Goal: Contribute content: Contribute content

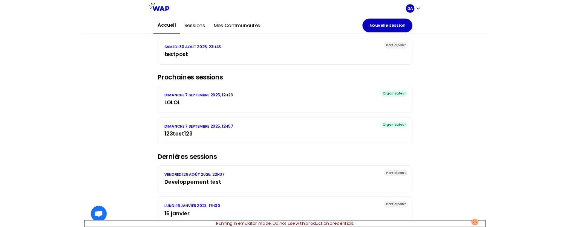
scroll to position [96, 0]
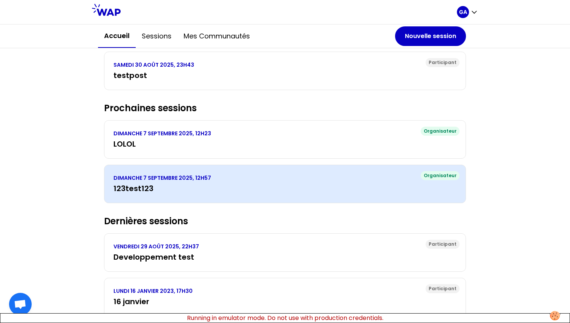
click at [214, 128] on h3 "123test123" at bounding box center [284, 188] width 343 height 11
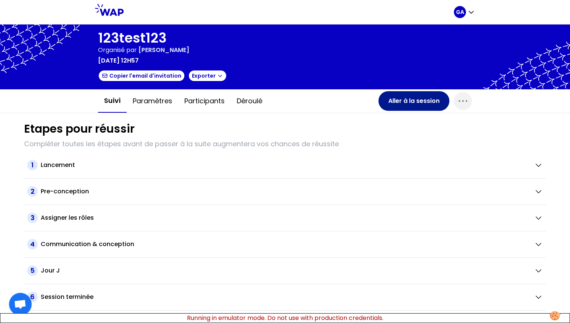
click at [408, 96] on button "Aller à la session" at bounding box center [413, 101] width 71 height 20
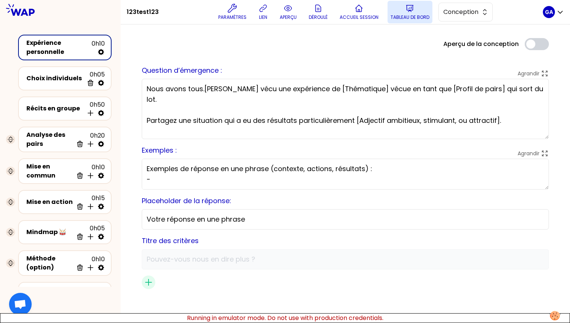
click at [410, 18] on p "Tableau de bord" at bounding box center [409, 17] width 39 height 6
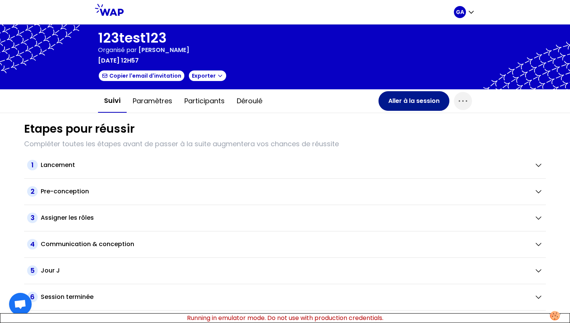
click at [411, 95] on button "Aller à la session" at bounding box center [413, 101] width 71 height 20
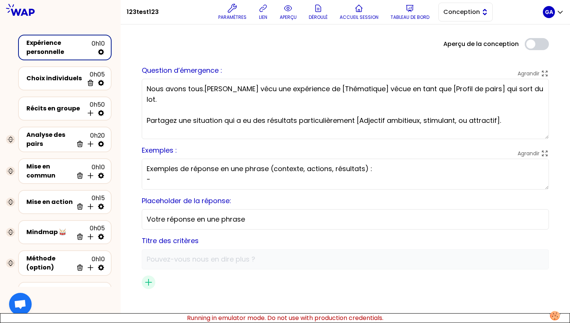
click at [457, 17] on button "Conception" at bounding box center [465, 12] width 54 height 19
click at [456, 43] on span "Facilitation" at bounding box center [470, 42] width 32 height 9
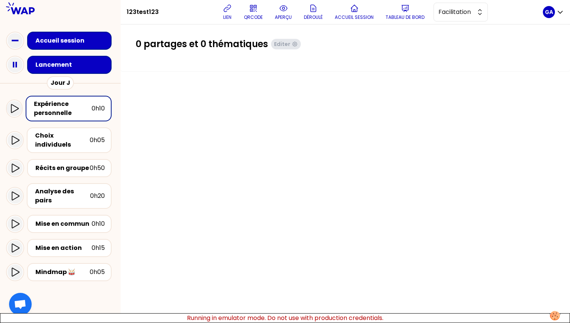
click at [71, 72] on div "Lancement" at bounding box center [69, 65] width 84 height 18
click at [36, 77] on div "Jour J" at bounding box center [60, 83] width 121 height 14
click at [38, 70] on div "Lancement" at bounding box center [71, 65] width 74 height 11
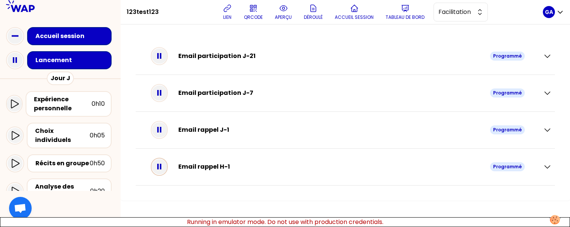
click at [165, 128] on icon at bounding box center [159, 166] width 15 height 15
click at [547, 128] on icon "button" at bounding box center [547, 166] width 9 height 9
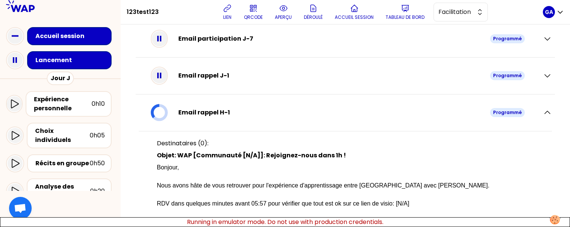
scroll to position [44, 0]
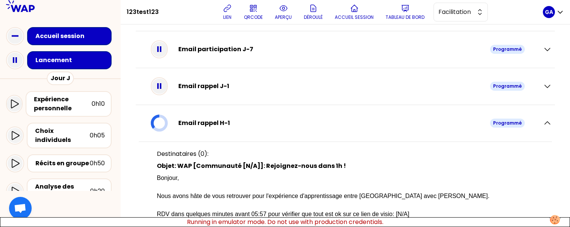
click at [165, 122] on icon at bounding box center [158, 123] width 21 height 20
click at [458, 11] on span "Facilitation" at bounding box center [455, 12] width 34 height 9
click at [458, 29] on span "Conception" at bounding box center [465, 30] width 32 height 9
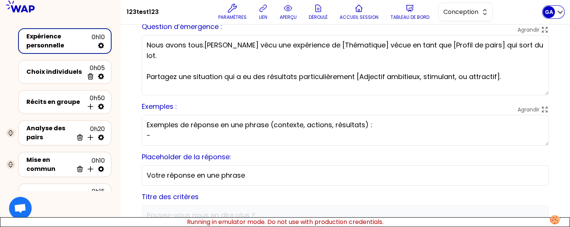
click at [554, 14] on div "GA" at bounding box center [549, 12] width 12 height 12
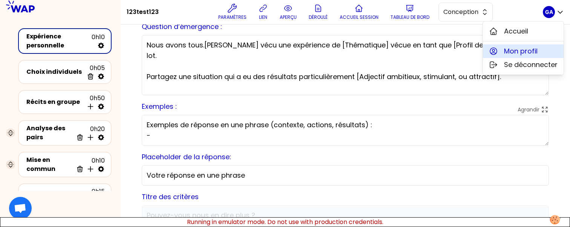
click at [526, 51] on span "Mon profil" at bounding box center [521, 51] width 34 height 11
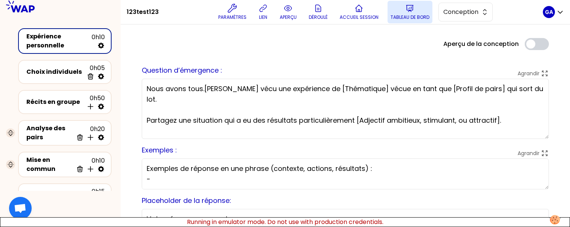
click at [408, 18] on p "Tableau de bord" at bounding box center [409, 17] width 39 height 6
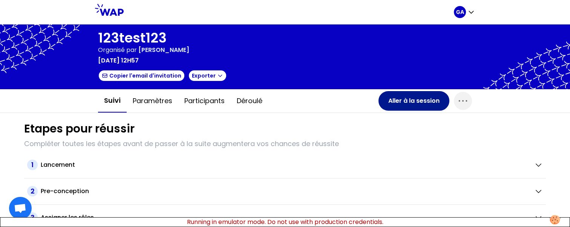
click at [395, 96] on button "Aller à la session" at bounding box center [413, 101] width 71 height 20
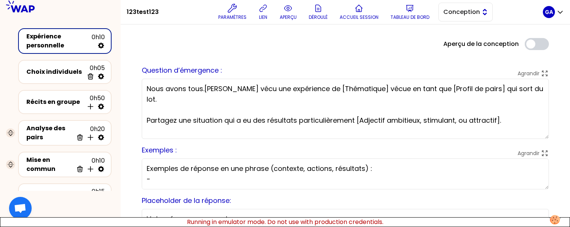
click at [462, 11] on span "Conception" at bounding box center [460, 12] width 34 height 9
click at [457, 41] on span "Facilitation" at bounding box center [470, 42] width 32 height 9
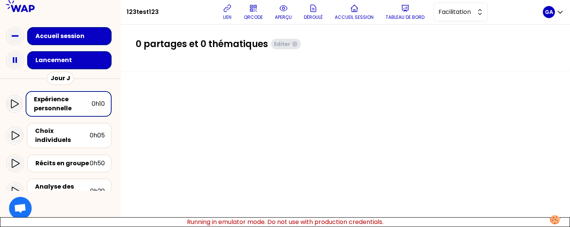
click at [62, 62] on div "Lancement" at bounding box center [71, 60] width 72 height 9
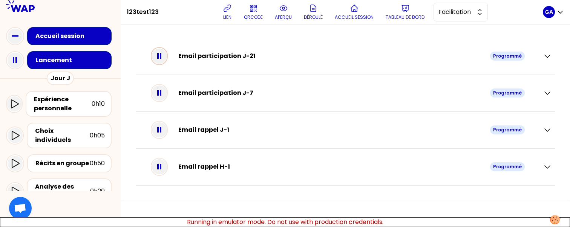
click at [167, 55] on icon at bounding box center [159, 56] width 15 height 15
click at [165, 92] on icon at bounding box center [159, 93] width 15 height 15
click at [158, 128] on div at bounding box center [159, 129] width 15 height 15
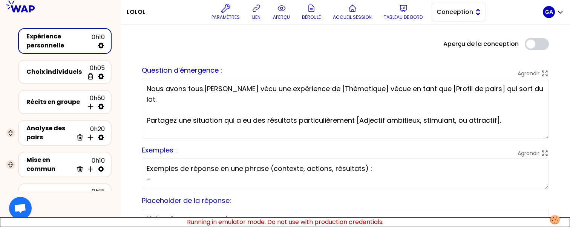
click at [458, 14] on span "Conception" at bounding box center [453, 12] width 34 height 9
click at [449, 40] on span "Facilitation" at bounding box center [463, 42] width 32 height 9
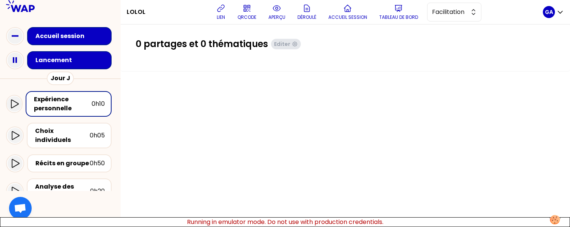
click at [70, 64] on div "Lancement" at bounding box center [71, 60] width 72 height 9
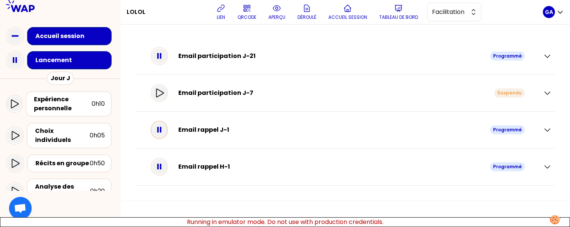
click at [161, 129] on rect at bounding box center [161, 130] width 2 height 6
click at [167, 130] on icon at bounding box center [159, 130] width 17 height 18
click at [162, 93] on icon at bounding box center [159, 93] width 9 height 9
click at [21, 61] on icon at bounding box center [15, 60] width 15 height 15
click at [17, 62] on icon at bounding box center [15, 60] width 23 height 23
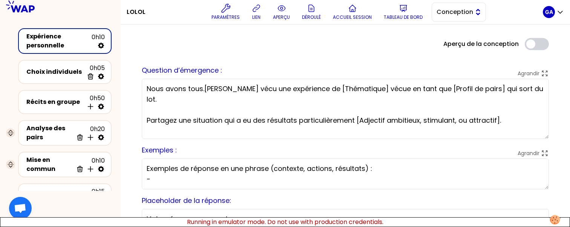
click at [449, 15] on span "Conception" at bounding box center [453, 12] width 34 height 9
click at [444, 41] on li "Facilitation" at bounding box center [459, 43] width 54 height 12
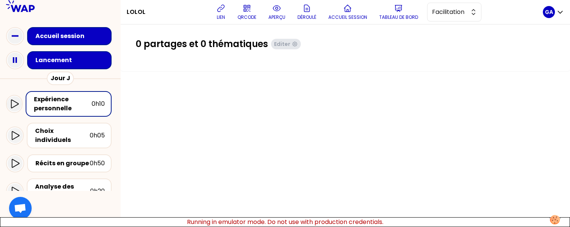
click at [83, 58] on div "Lancement" at bounding box center [71, 60] width 72 height 9
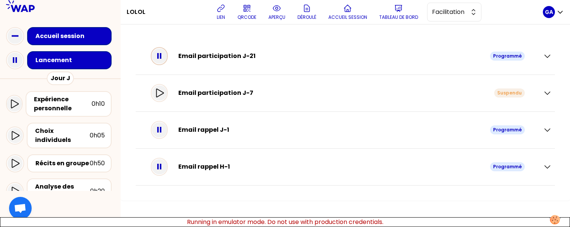
click at [167, 62] on icon at bounding box center [159, 56] width 15 height 15
click at [166, 133] on icon at bounding box center [159, 129] width 15 height 15
click at [165, 166] on icon at bounding box center [159, 166] width 15 height 15
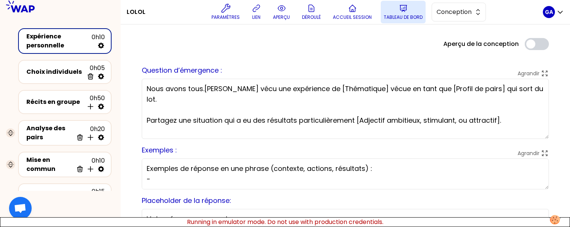
click at [404, 15] on p "Tableau de bord" at bounding box center [403, 17] width 39 height 6
click at [444, 12] on span "Conception" at bounding box center [453, 12] width 34 height 9
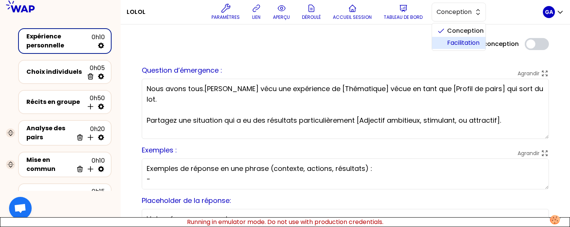
click at [442, 42] on li "Facilitation" at bounding box center [459, 43] width 54 height 12
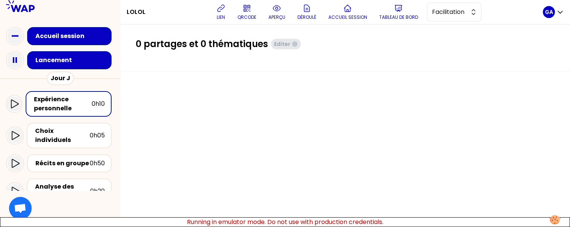
click at [76, 69] on div "Lancement" at bounding box center [60, 60] width 109 height 24
click at [82, 64] on div "Lancement" at bounding box center [71, 60] width 72 height 9
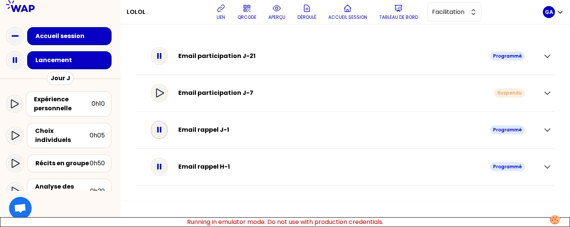
click at [159, 129] on rect at bounding box center [158, 130] width 2 height 6
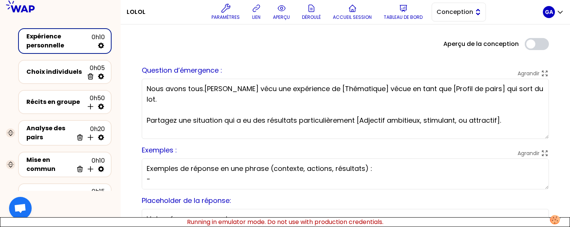
click at [462, 14] on span "Conception" at bounding box center [453, 12] width 34 height 9
click at [450, 38] on li "Facilitation" at bounding box center [459, 43] width 54 height 12
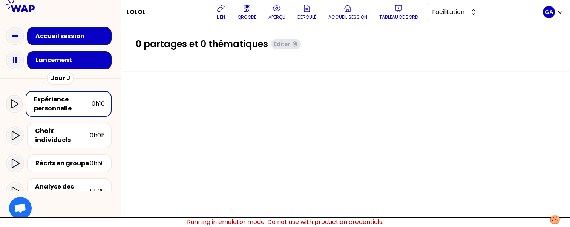
click at [61, 66] on div "Lancement" at bounding box center [69, 60] width 84 height 18
click at [68, 52] on div "Lancement" at bounding box center [69, 60] width 84 height 18
click at [64, 58] on div "Lancement" at bounding box center [71, 60] width 72 height 9
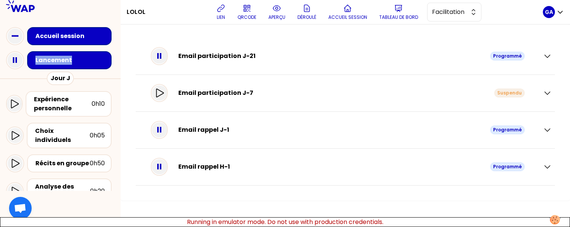
click at [64, 58] on div "Lancement" at bounding box center [71, 60] width 72 height 9
click at [167, 58] on div at bounding box center [159, 56] width 15 height 15
click at [167, 127] on icon at bounding box center [159, 129] width 15 height 15
click at [161, 168] on rect at bounding box center [161, 167] width 2 height 6
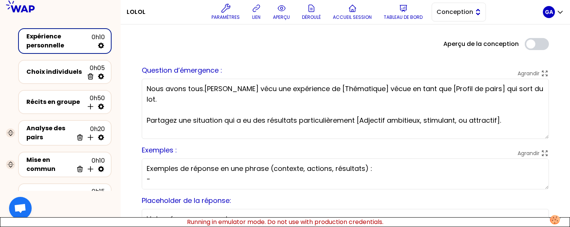
click at [451, 9] on span "Conception" at bounding box center [453, 12] width 34 height 9
click at [446, 40] on li "Facilitation" at bounding box center [459, 43] width 54 height 12
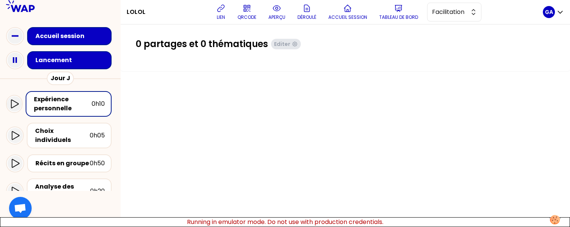
click at [84, 56] on div "Lancement" at bounding box center [71, 60] width 72 height 9
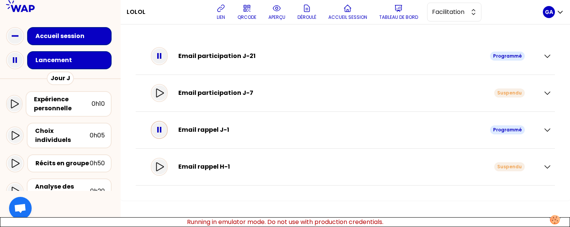
click at [167, 135] on div at bounding box center [159, 129] width 15 height 15
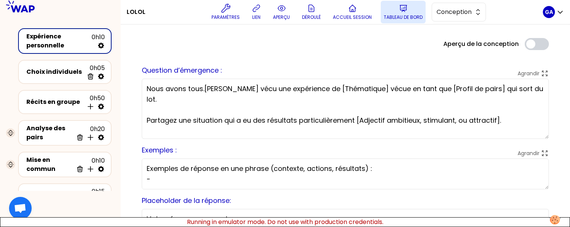
click at [405, 20] on p "Tableau de bord" at bounding box center [403, 17] width 39 height 6
click at [455, 9] on span "Conception" at bounding box center [453, 12] width 34 height 9
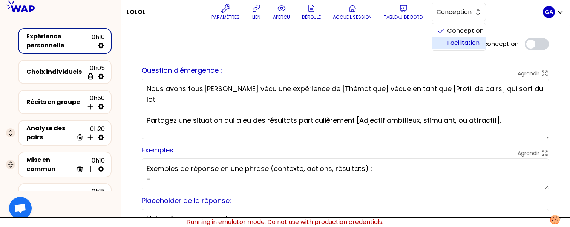
click at [450, 43] on span "Facilitation" at bounding box center [463, 42] width 32 height 9
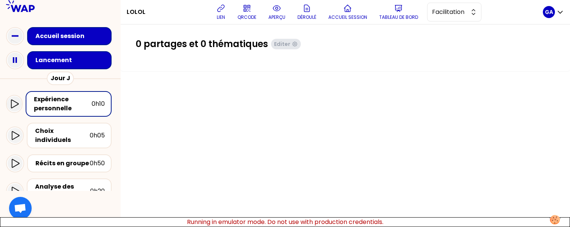
click at [76, 58] on div "Lancement" at bounding box center [71, 60] width 72 height 9
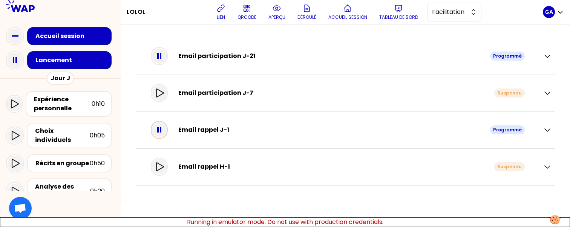
click at [167, 136] on div at bounding box center [159, 129] width 15 height 15
click at [15, 59] on icon at bounding box center [15, 60] width 15 height 15
click at [12, 61] on icon at bounding box center [15, 60] width 18 height 18
click at [159, 168] on div at bounding box center [159, 166] width 15 height 15
click at [161, 92] on icon at bounding box center [159, 93] width 9 height 9
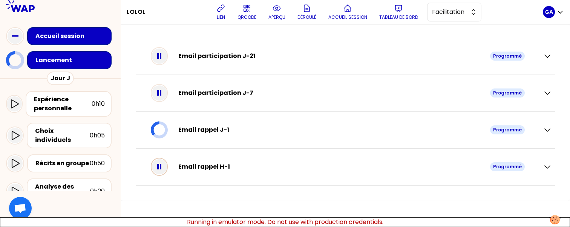
click at [159, 168] on rect at bounding box center [158, 167] width 2 height 6
click at [165, 173] on div at bounding box center [159, 166] width 15 height 15
click at [160, 171] on icon at bounding box center [159, 166] width 15 height 15
click at [156, 91] on div "Email participation J-7 Programmé" at bounding box center [341, 93] width 380 height 21
click at [158, 90] on icon at bounding box center [159, 93] width 15 height 15
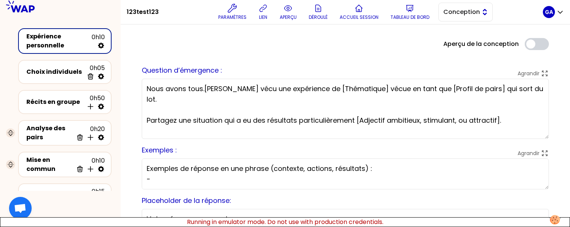
click at [470, 13] on span "Conception" at bounding box center [460, 12] width 34 height 9
click at [472, 42] on span "Facilitation" at bounding box center [470, 42] width 32 height 9
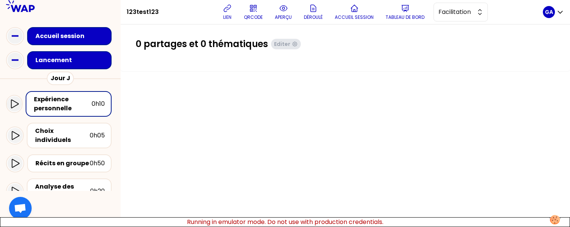
click at [49, 66] on div "Lancement" at bounding box center [69, 60] width 84 height 18
click at [81, 62] on div "Lancement" at bounding box center [71, 60] width 72 height 9
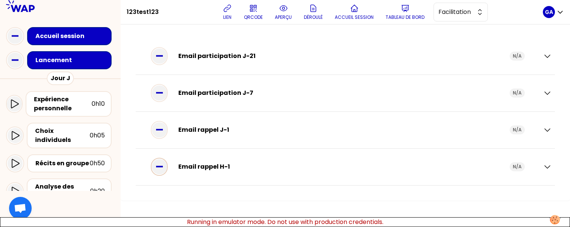
click at [158, 161] on div at bounding box center [159, 166] width 15 height 15
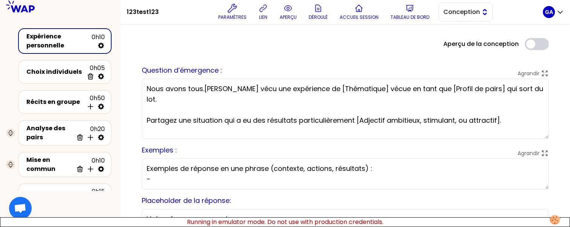
click at [454, 13] on span "Conception" at bounding box center [460, 12] width 34 height 9
click at [451, 40] on li "Facilitation" at bounding box center [466, 43] width 54 height 12
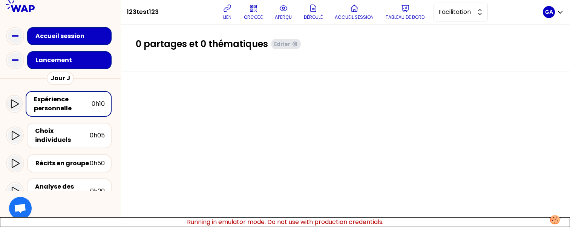
click at [69, 58] on div "Lancement" at bounding box center [71, 60] width 72 height 9
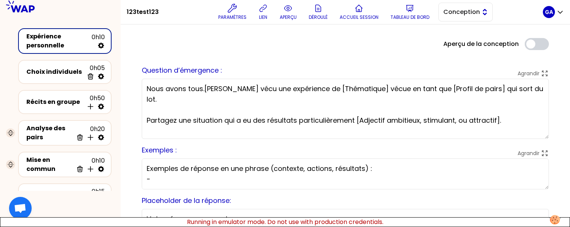
click at [464, 12] on span "Conception" at bounding box center [460, 12] width 34 height 9
click at [461, 46] on span "Facilitation" at bounding box center [470, 42] width 32 height 9
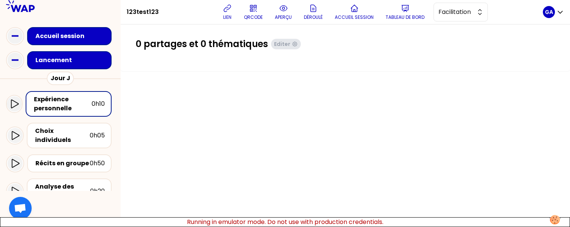
click at [99, 68] on div "Lancement" at bounding box center [69, 60] width 84 height 18
click at [99, 62] on div "Lancement" at bounding box center [71, 60] width 72 height 9
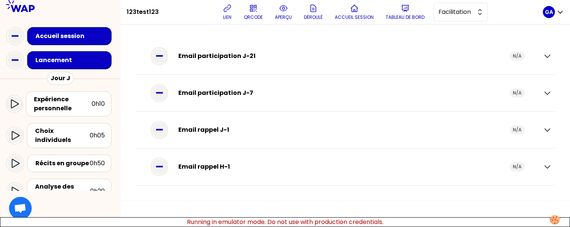
click at [242, 44] on div "Email participation J-21 N/A" at bounding box center [345, 56] width 419 height 37
click at [242, 57] on div "Email participation J-21" at bounding box center [343, 56] width 331 height 9
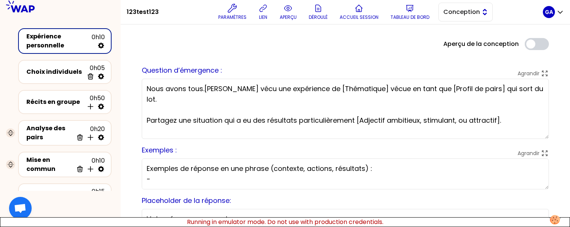
click at [449, 11] on span "Conception" at bounding box center [460, 12] width 34 height 9
click at [459, 44] on span "Facilitation" at bounding box center [470, 42] width 32 height 9
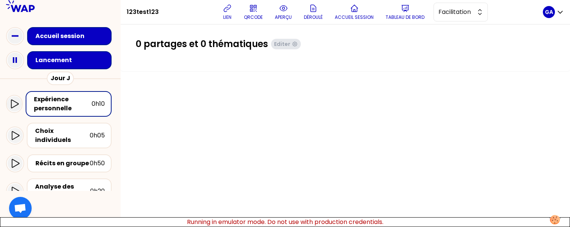
click at [75, 59] on div "Lancement" at bounding box center [71, 60] width 72 height 9
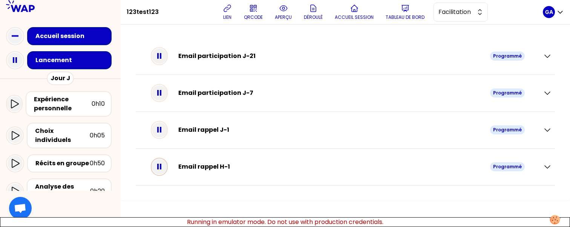
click at [165, 162] on icon at bounding box center [159, 166] width 15 height 15
click at [165, 136] on icon at bounding box center [159, 129] width 15 height 15
click at [160, 97] on icon at bounding box center [159, 93] width 15 height 15
click at [166, 59] on icon at bounding box center [159, 56] width 15 height 15
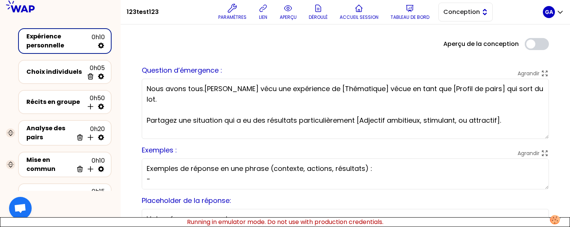
click at [466, 15] on span "Conception" at bounding box center [460, 12] width 34 height 9
click at [457, 44] on span "Facilitation" at bounding box center [470, 42] width 32 height 9
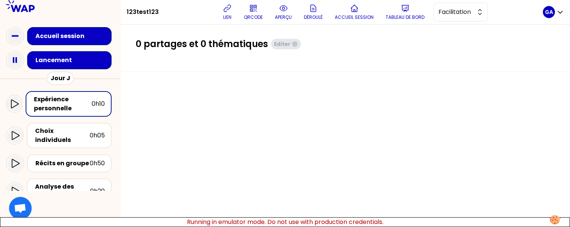
click at [69, 67] on div "Lancement" at bounding box center [69, 60] width 84 height 18
click at [63, 53] on div "Lancement" at bounding box center [69, 60] width 84 height 18
click at [63, 62] on div "Lancement" at bounding box center [71, 60] width 72 height 9
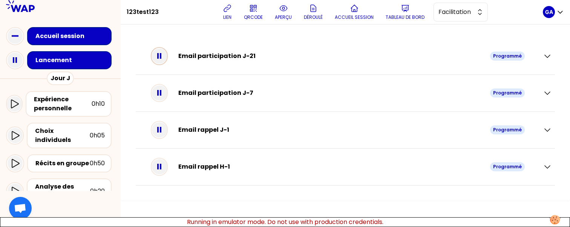
click at [168, 54] on div at bounding box center [159, 56] width 17 height 18
click at [164, 83] on div "Email participation J-7 Programmé" at bounding box center [341, 93] width 380 height 21
click at [167, 126] on icon at bounding box center [159, 129] width 15 height 15
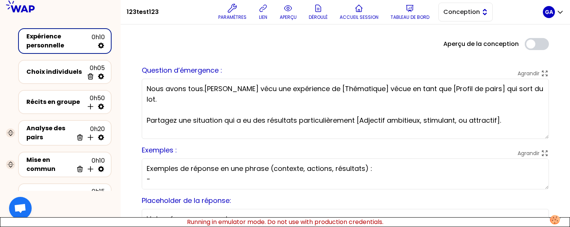
click at [453, 8] on span "Conception" at bounding box center [460, 12] width 34 height 9
click at [458, 45] on span "Facilitation" at bounding box center [470, 42] width 32 height 9
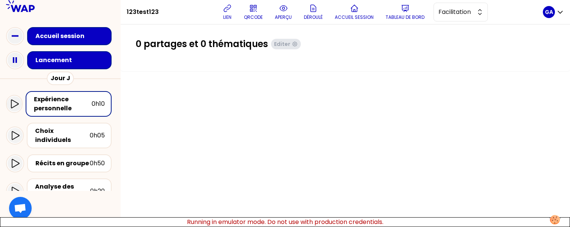
click at [59, 62] on div "Lancement" at bounding box center [71, 60] width 72 height 9
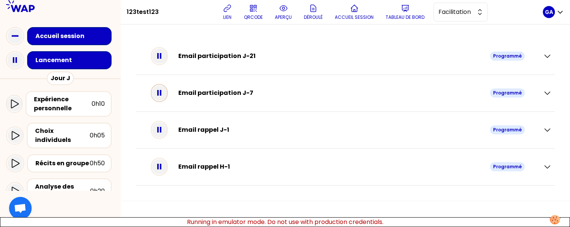
click at [167, 95] on div at bounding box center [159, 93] width 15 height 15
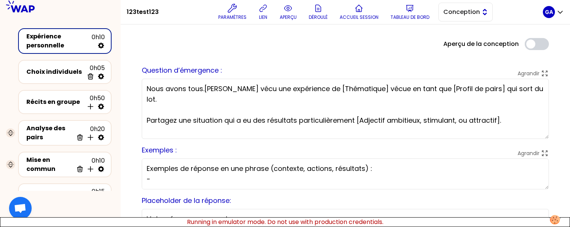
click at [458, 20] on button "Conception" at bounding box center [465, 12] width 54 height 19
click at [449, 42] on li "Facilitation" at bounding box center [466, 43] width 54 height 12
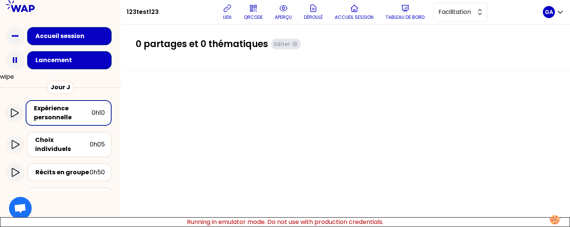
click at [6, 81] on div "Jour J" at bounding box center [60, 88] width 121 height 14
click at [12, 78] on button "wipe" at bounding box center [7, 76] width 14 height 9
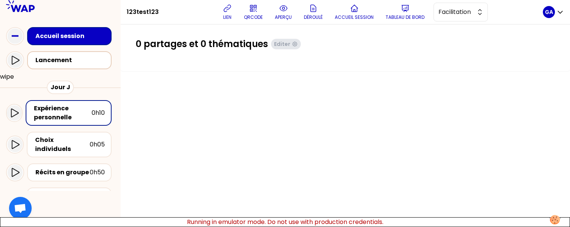
click at [66, 60] on div "Lancement" at bounding box center [71, 60] width 72 height 9
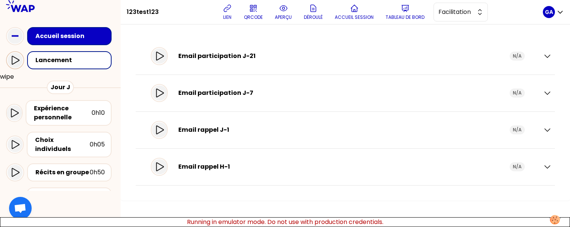
click at [11, 60] on icon at bounding box center [15, 60] width 9 height 9
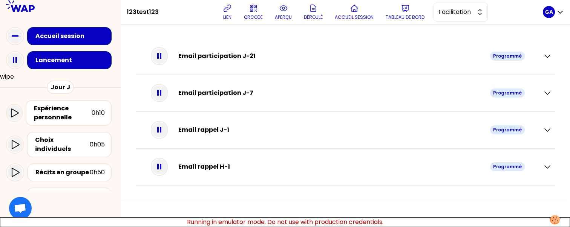
click at [155, 127] on div "Email rappel J-1 Programmé" at bounding box center [341, 129] width 392 height 21
click at [161, 127] on icon at bounding box center [159, 129] width 15 height 15
click at [161, 93] on icon at bounding box center [159, 93] width 15 height 15
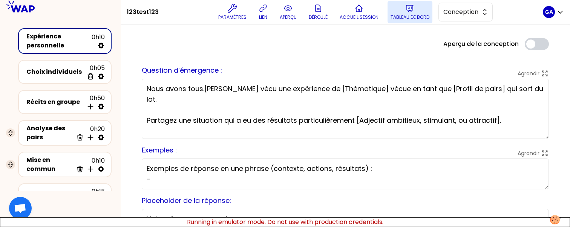
click at [412, 1] on button "Tableau de bord" at bounding box center [409, 12] width 45 height 23
click at [464, 14] on span "Conception" at bounding box center [460, 12] width 34 height 9
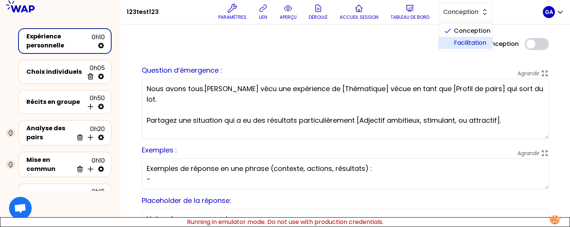
click at [455, 41] on span "Facilitation" at bounding box center [470, 42] width 32 height 9
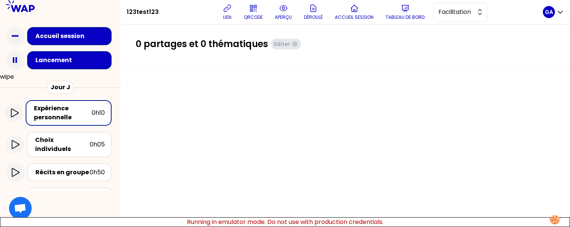
click at [84, 50] on div "Lancement" at bounding box center [60, 60] width 109 height 24
click at [83, 62] on div "Lancement" at bounding box center [71, 60] width 72 height 9
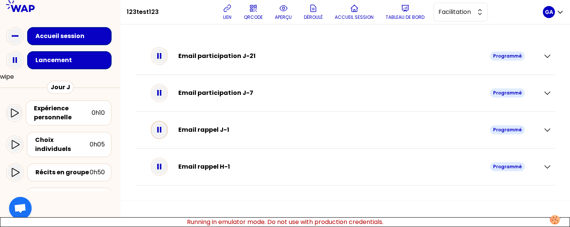
click at [167, 135] on icon at bounding box center [159, 129] width 15 height 15
click at [167, 98] on icon at bounding box center [159, 93] width 15 height 15
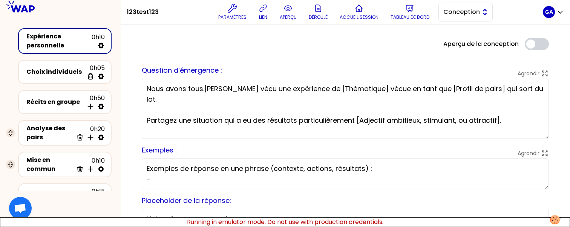
click at [453, 9] on span "Conception" at bounding box center [460, 12] width 34 height 9
click at [456, 41] on span "Facilitation" at bounding box center [470, 42] width 32 height 9
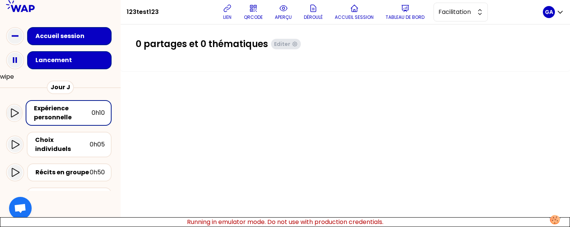
click at [80, 66] on div "Lancement" at bounding box center [69, 60] width 84 height 18
click at [78, 60] on div "Lancement" at bounding box center [71, 60] width 72 height 9
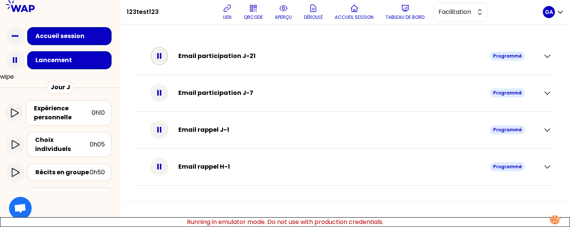
click at [167, 57] on icon at bounding box center [159, 56] width 15 height 15
click at [161, 95] on icon at bounding box center [159, 93] width 15 height 15
click at [167, 135] on icon at bounding box center [159, 129] width 15 height 15
click at [164, 172] on icon at bounding box center [159, 166] width 15 height 15
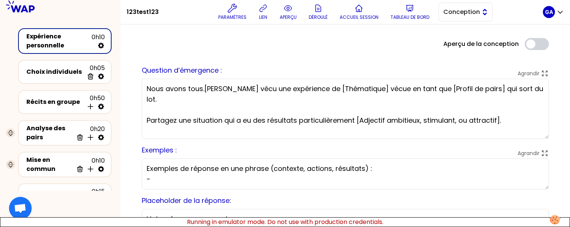
click at [469, 14] on span "Conception" at bounding box center [460, 12] width 34 height 9
click at [459, 39] on span "Facilitation" at bounding box center [470, 42] width 32 height 9
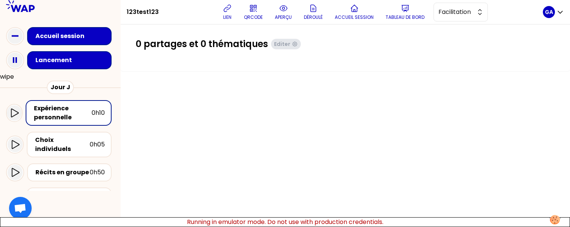
click at [70, 61] on div "Lancement" at bounding box center [71, 60] width 72 height 9
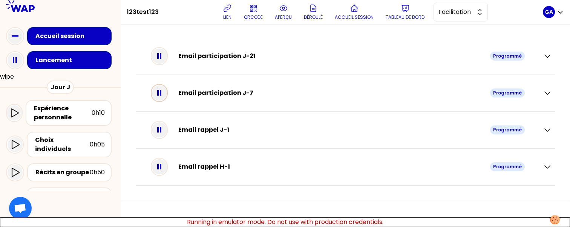
click at [167, 86] on div at bounding box center [159, 93] width 15 height 15
click at [167, 128] on icon at bounding box center [159, 129] width 15 height 15
click at [167, 163] on icon at bounding box center [159, 166] width 15 height 15
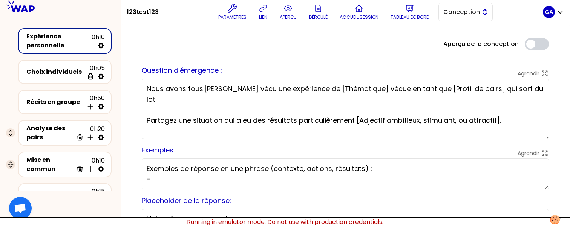
click at [445, 5] on button "Conception" at bounding box center [465, 12] width 54 height 19
click at [448, 44] on li "Facilitation" at bounding box center [466, 43] width 54 height 12
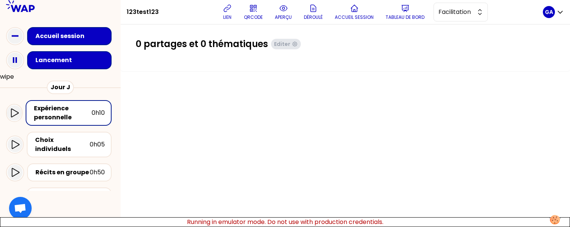
click at [84, 62] on div "Lancement" at bounding box center [71, 60] width 72 height 9
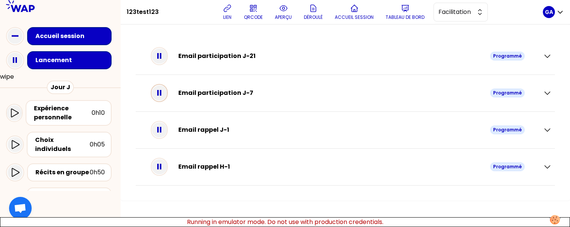
click at [161, 94] on rect at bounding box center [161, 93] width 2 height 6
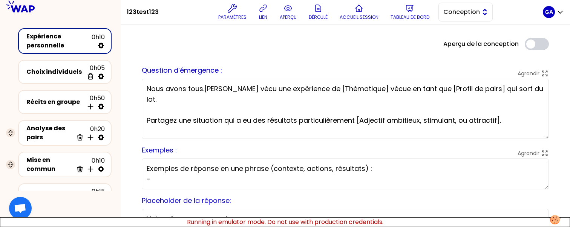
click at [460, 15] on span "Conception" at bounding box center [460, 12] width 34 height 9
click at [450, 43] on li "Facilitation" at bounding box center [466, 43] width 54 height 12
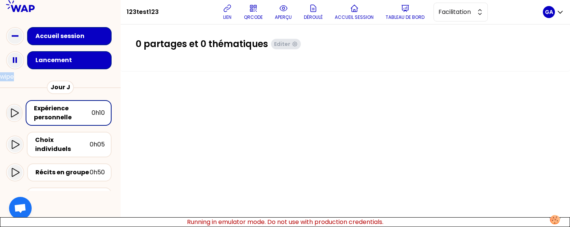
click at [80, 72] on div "Accueil session Lancement wipe Jour J Expérience personnelle 0h10 Choix individ…" at bounding box center [60, 217] width 121 height 387
click at [86, 61] on div "Lancement" at bounding box center [71, 60] width 72 height 9
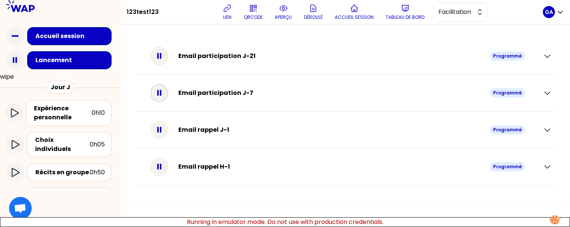
click at [164, 95] on icon at bounding box center [159, 93] width 15 height 15
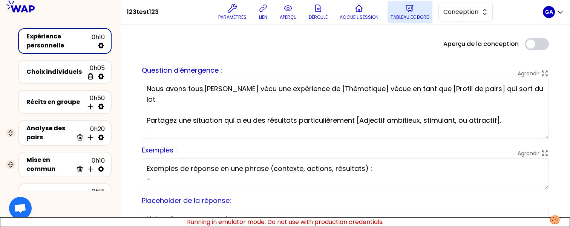
click at [409, 15] on p "Tableau de bord" at bounding box center [409, 17] width 39 height 6
click at [461, 8] on span "Conception" at bounding box center [460, 12] width 34 height 9
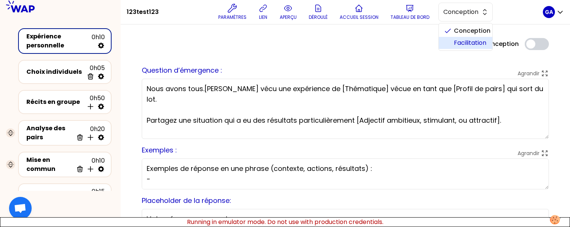
click at [456, 41] on span "Facilitation" at bounding box center [470, 42] width 32 height 9
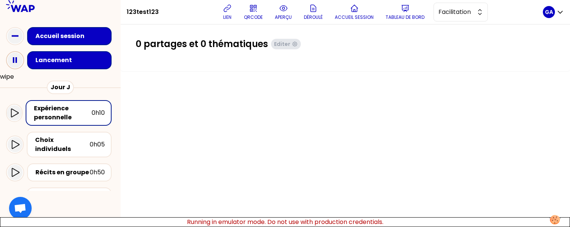
click at [23, 63] on div at bounding box center [15, 60] width 18 height 18
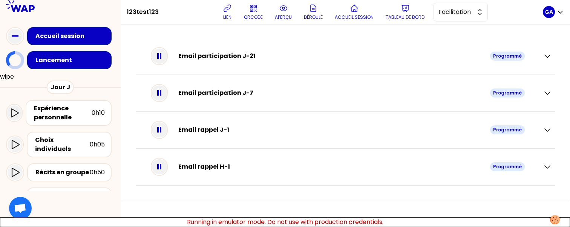
click at [175, 98] on div "Email participation J-7 Programmé" at bounding box center [341, 93] width 380 height 21
click at [160, 98] on icon at bounding box center [159, 93] width 15 height 15
click at [167, 134] on div at bounding box center [159, 129] width 15 height 15
click at [156, 166] on div "Email rappel H-1 Programmé" at bounding box center [341, 166] width 392 height 21
click at [167, 170] on icon at bounding box center [159, 166] width 15 height 15
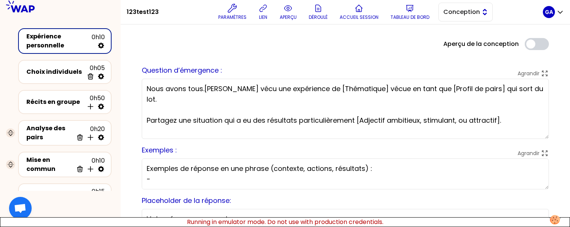
click at [477, 16] on span "Conception" at bounding box center [460, 12] width 34 height 9
click at [464, 38] on li "Facilitation" at bounding box center [466, 43] width 54 height 12
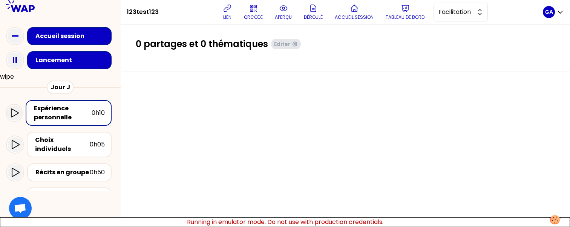
click at [68, 51] on div "Lancement" at bounding box center [69, 60] width 84 height 18
click at [68, 57] on div "Lancement" at bounding box center [71, 60] width 72 height 9
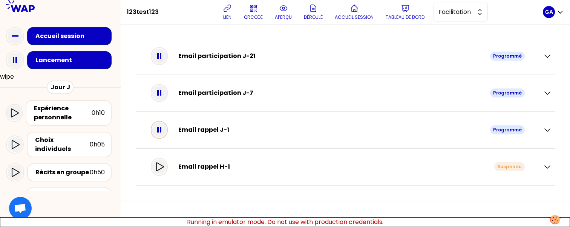
click at [167, 129] on icon at bounding box center [159, 129] width 15 height 15
click at [161, 92] on rect at bounding box center [161, 93] width 2 height 6
click at [9, 75] on button "wipe" at bounding box center [7, 76] width 14 height 9
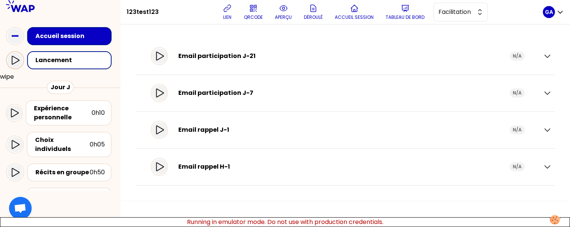
click at [21, 59] on div at bounding box center [15, 60] width 15 height 15
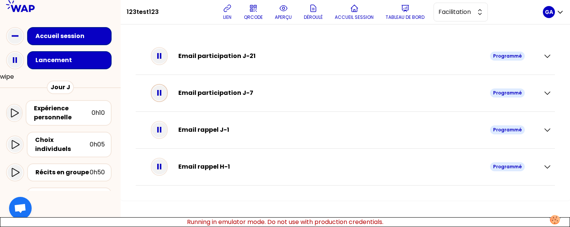
click at [167, 87] on div at bounding box center [159, 93] width 15 height 15
click at [162, 128] on icon at bounding box center [159, 129] width 15 height 15
click at [164, 163] on icon at bounding box center [159, 166] width 15 height 15
click at [11, 59] on icon at bounding box center [15, 60] width 15 height 15
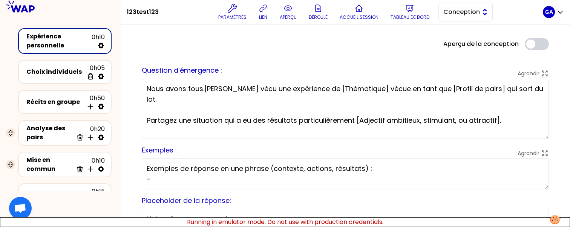
click at [470, 12] on span "Conception" at bounding box center [460, 12] width 34 height 9
click at [467, 38] on li "Facilitation" at bounding box center [466, 43] width 54 height 12
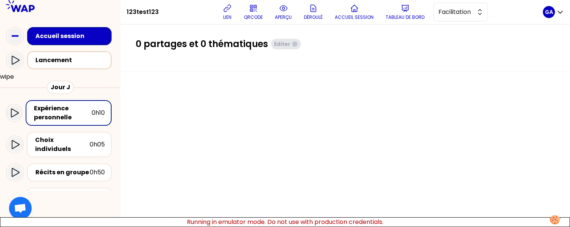
click at [79, 61] on div "Lancement" at bounding box center [71, 60] width 72 height 9
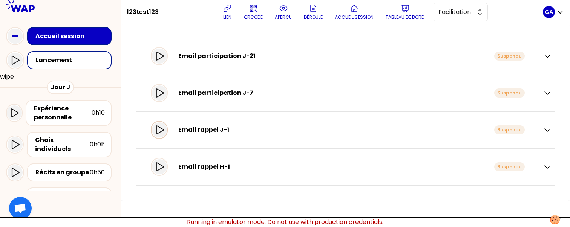
click at [164, 133] on icon at bounding box center [159, 129] width 9 height 9
click at [167, 168] on div at bounding box center [159, 166] width 15 height 15
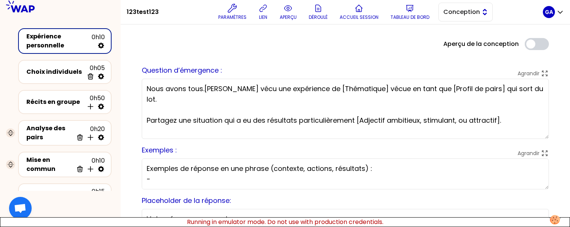
click at [470, 8] on span "Conception" at bounding box center [460, 12] width 34 height 9
click at [466, 42] on span "Facilitation" at bounding box center [470, 42] width 32 height 9
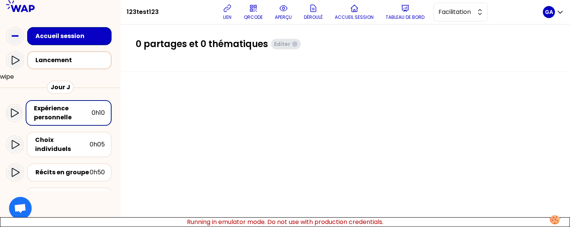
click at [75, 65] on div "Lancement" at bounding box center [69, 60] width 84 height 18
click at [91, 58] on div "Lancement" at bounding box center [71, 60] width 72 height 9
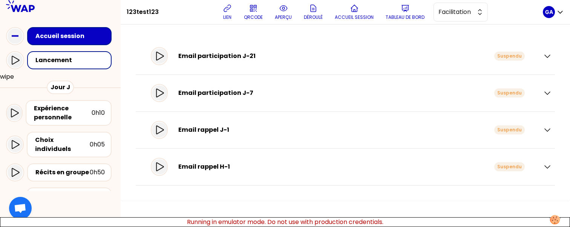
click at [174, 127] on div "Email rappel J-1 Suspendu" at bounding box center [341, 129] width 380 height 21
click at [164, 129] on icon at bounding box center [159, 129] width 9 height 9
click at [156, 172] on div "Email rappel H-1 Suspendu" at bounding box center [341, 166] width 380 height 21
click at [164, 163] on icon at bounding box center [159, 166] width 9 height 9
click at [159, 90] on div at bounding box center [159, 93] width 15 height 15
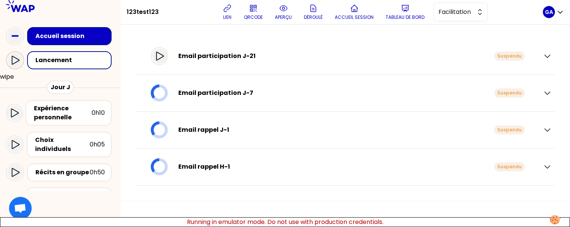
click at [15, 58] on icon at bounding box center [16, 60] width 8 height 9
click at [237, 67] on div "Email participation J-21 Suspendu" at bounding box center [345, 56] width 413 height 21
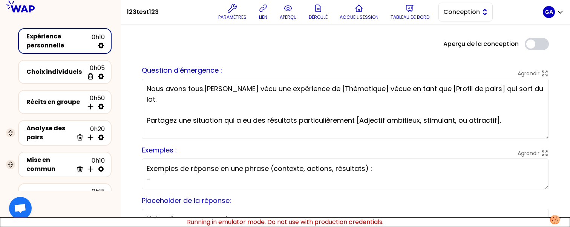
click at [453, 12] on span "Conception" at bounding box center [460, 12] width 34 height 9
click at [450, 38] on li "Facilitation" at bounding box center [466, 43] width 54 height 12
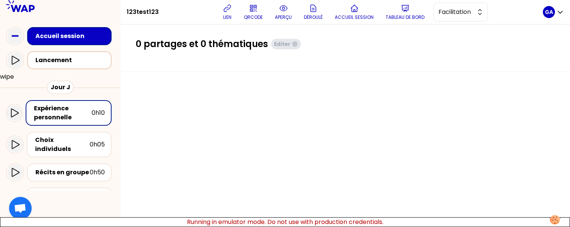
click at [71, 65] on div "Lancement" at bounding box center [71, 60] width 74 height 11
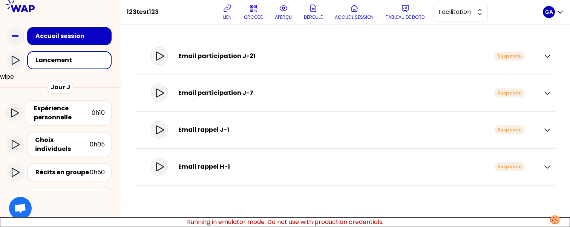
click at [173, 58] on div "Email participation J-21 Suspendu" at bounding box center [341, 56] width 380 height 21
click at [156, 61] on div "Email participation J-21 Suspendu" at bounding box center [341, 56] width 380 height 21
click at [159, 60] on div at bounding box center [159, 56] width 15 height 15
click at [156, 86] on div "Email participation J-7 Suspendu" at bounding box center [341, 93] width 392 height 21
click at [8, 76] on button "wipe" at bounding box center [7, 76] width 14 height 9
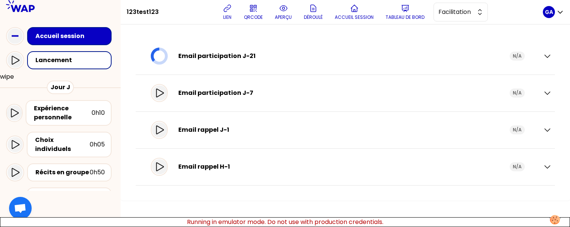
click at [5, 76] on button "wipe" at bounding box center [7, 76] width 14 height 9
click at [9, 77] on button "wipe" at bounding box center [7, 76] width 14 height 9
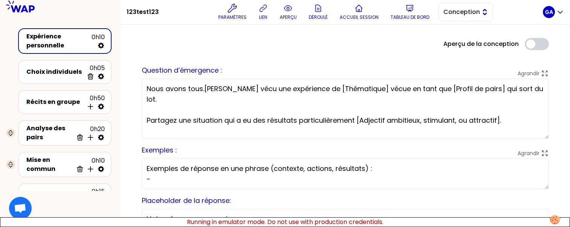
click at [458, 16] on span "Conception" at bounding box center [460, 12] width 34 height 9
click at [457, 44] on span "Facilitation" at bounding box center [470, 42] width 32 height 9
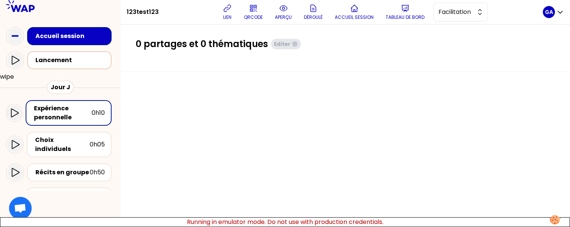
click at [63, 65] on div "Lancement" at bounding box center [71, 60] width 74 height 11
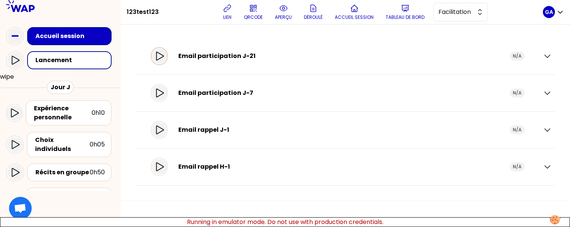
click at [164, 57] on icon at bounding box center [159, 56] width 9 height 9
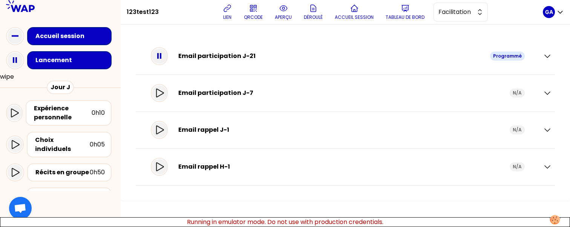
click at [7, 75] on button "wipe" at bounding box center [7, 76] width 14 height 9
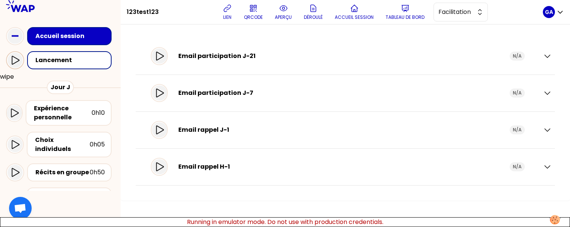
click at [15, 61] on icon at bounding box center [15, 60] width 9 height 9
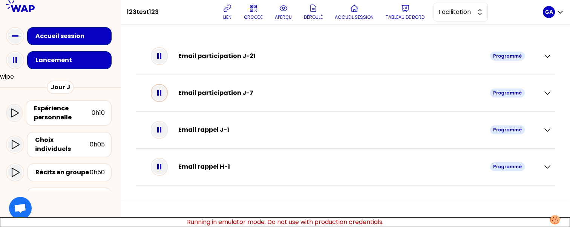
click at [165, 101] on div at bounding box center [159, 93] width 17 height 18
click at [161, 129] on rect at bounding box center [161, 130] width 2 height 6
click at [164, 161] on icon at bounding box center [159, 166] width 15 height 15
click at [167, 60] on icon at bounding box center [159, 56] width 15 height 15
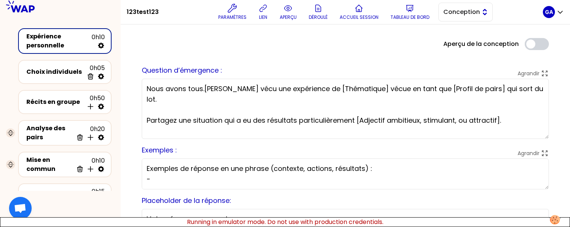
click at [474, 11] on span "Conception" at bounding box center [460, 12] width 34 height 9
click at [463, 47] on span "Facilitation" at bounding box center [470, 42] width 32 height 9
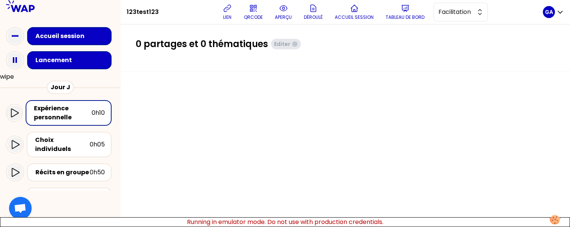
click at [66, 69] on div "Lancement" at bounding box center [69, 60] width 84 height 18
click at [69, 64] on div "Lancement" at bounding box center [71, 60] width 72 height 9
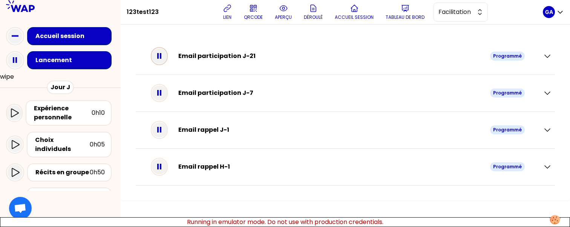
click at [167, 59] on icon at bounding box center [159, 56] width 15 height 15
click at [164, 97] on icon at bounding box center [159, 93] width 15 height 15
click at [165, 131] on icon at bounding box center [159, 129] width 15 height 15
click at [160, 168] on icon at bounding box center [159, 166] width 15 height 15
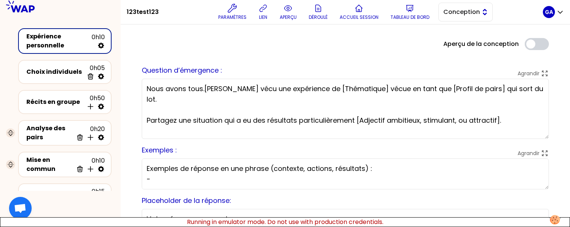
click at [476, 17] on button "Conception" at bounding box center [465, 12] width 54 height 19
click at [465, 39] on span "Facilitation" at bounding box center [470, 42] width 32 height 9
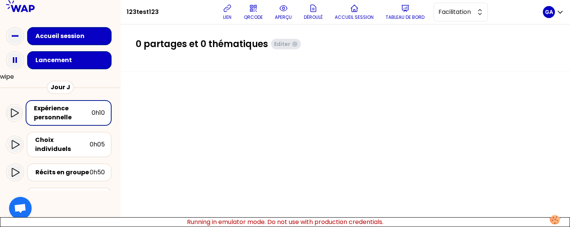
click at [85, 66] on div "Lancement" at bounding box center [69, 60] width 84 height 18
click at [34, 64] on div "Lancement" at bounding box center [71, 60] width 74 height 11
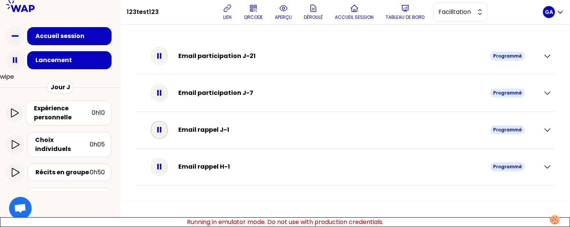
click at [164, 130] on icon at bounding box center [159, 129] width 15 height 15
click at [159, 167] on icon at bounding box center [159, 166] width 15 height 15
click at [167, 95] on icon at bounding box center [159, 93] width 15 height 15
click at [176, 55] on div "Email participation J-21 Programmé" at bounding box center [341, 56] width 380 height 21
click at [167, 56] on icon at bounding box center [159, 56] width 15 height 15
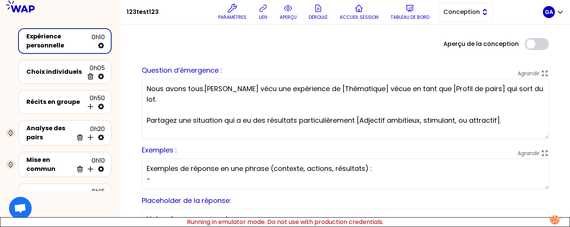
click at [483, 12] on button "Conception" at bounding box center [465, 12] width 54 height 19
click at [460, 38] on li "Facilitation" at bounding box center [466, 43] width 54 height 12
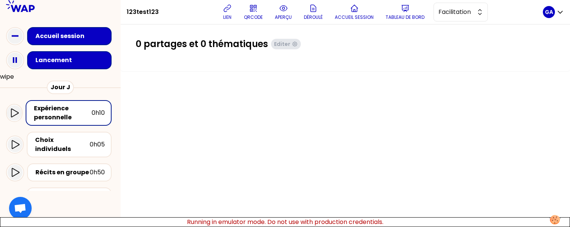
click at [54, 53] on div "Lancement" at bounding box center [69, 60] width 84 height 18
click at [17, 61] on rect at bounding box center [16, 60] width 2 height 6
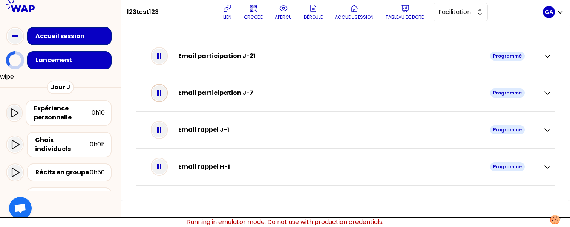
click at [165, 93] on icon at bounding box center [159, 93] width 15 height 15
click at [165, 127] on icon at bounding box center [159, 129] width 15 height 15
click at [163, 47] on div at bounding box center [159, 56] width 17 height 18
click at [163, 52] on icon at bounding box center [159, 56] width 17 height 18
click at [164, 171] on icon at bounding box center [159, 166] width 15 height 15
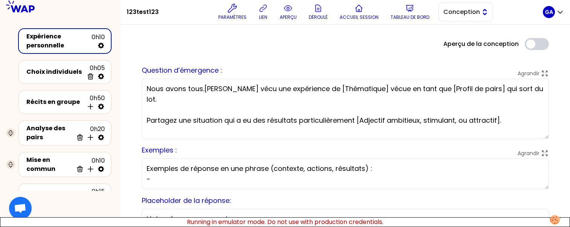
click at [469, 13] on span "Conception" at bounding box center [460, 12] width 34 height 9
click at [461, 45] on span "Facilitation" at bounding box center [470, 42] width 32 height 9
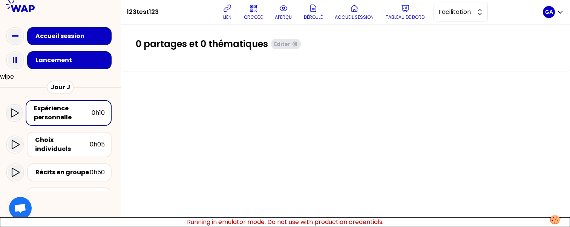
click at [46, 67] on div "Lancement" at bounding box center [69, 60] width 84 height 18
click at [65, 61] on div "Lancement" at bounding box center [71, 60] width 72 height 9
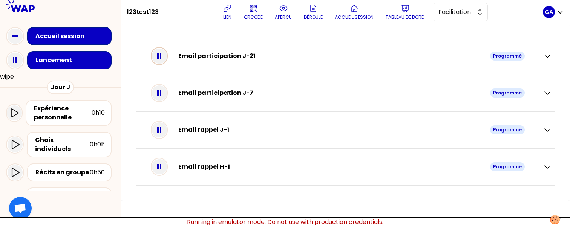
click at [166, 60] on icon at bounding box center [159, 56] width 15 height 15
click at [162, 104] on div "Email participation J-7 Programmé" at bounding box center [345, 93] width 413 height 21
click at [163, 98] on icon at bounding box center [159, 93] width 15 height 15
click at [14, 80] on button "wipe" at bounding box center [7, 76] width 14 height 9
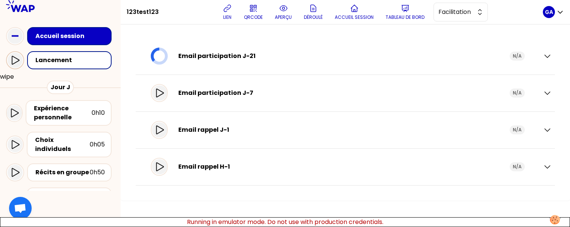
click at [14, 64] on icon at bounding box center [15, 60] width 9 height 9
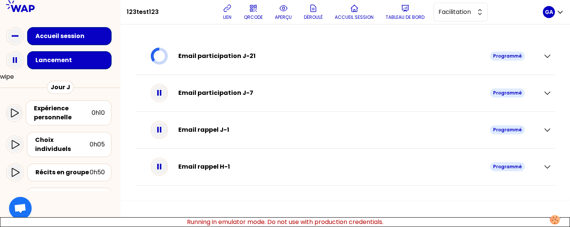
click at [3, 78] on button "wipe" at bounding box center [7, 76] width 14 height 9
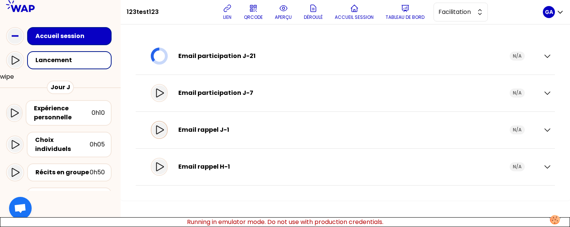
click at [164, 132] on icon at bounding box center [159, 129] width 9 height 9
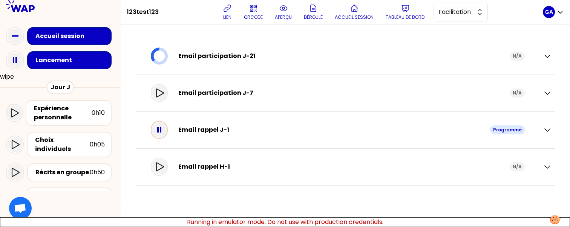
click at [164, 129] on icon at bounding box center [159, 129] width 15 height 15
click at [161, 98] on div at bounding box center [159, 93] width 15 height 15
click at [162, 98] on icon at bounding box center [159, 93] width 15 height 15
click at [164, 166] on icon at bounding box center [159, 166] width 9 height 9
click at [165, 168] on icon at bounding box center [159, 166] width 15 height 15
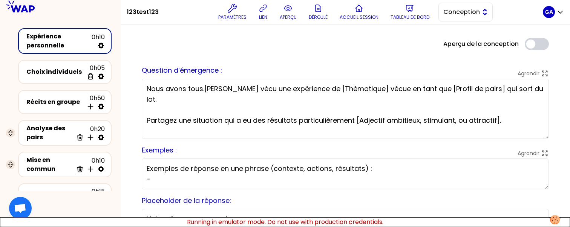
click at [458, 15] on span "Conception" at bounding box center [460, 12] width 34 height 9
click at [456, 41] on span "Facilitation" at bounding box center [470, 42] width 32 height 9
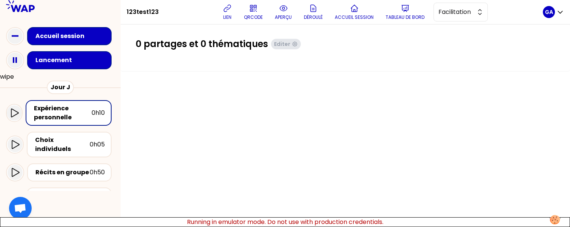
click at [52, 61] on div "Lancement" at bounding box center [71, 60] width 72 height 9
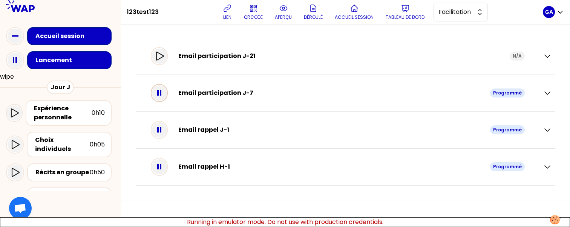
click at [164, 92] on icon at bounding box center [159, 93] width 15 height 15
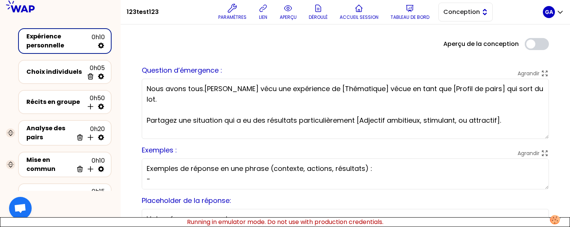
click at [440, 10] on button "Conception" at bounding box center [465, 12] width 54 height 19
click at [448, 44] on li "Facilitation" at bounding box center [466, 43] width 54 height 12
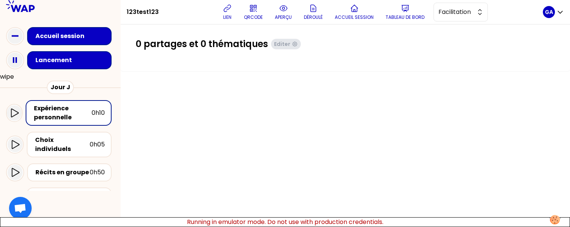
click at [52, 50] on div "Lancement" at bounding box center [60, 60] width 109 height 24
click at [52, 61] on div "Lancement" at bounding box center [71, 60] width 72 height 9
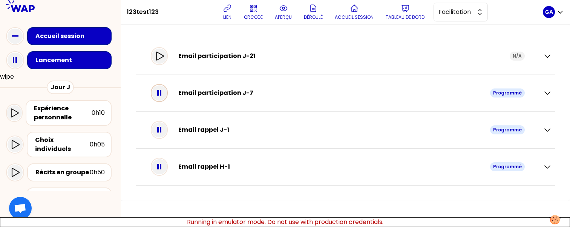
click at [167, 96] on icon at bounding box center [159, 93] width 15 height 15
click at [167, 125] on icon at bounding box center [159, 129] width 15 height 15
click at [164, 55] on icon at bounding box center [159, 56] width 9 height 9
click at [159, 167] on icon at bounding box center [159, 166] width 15 height 15
click at [168, 95] on icon at bounding box center [159, 93] width 22 height 23
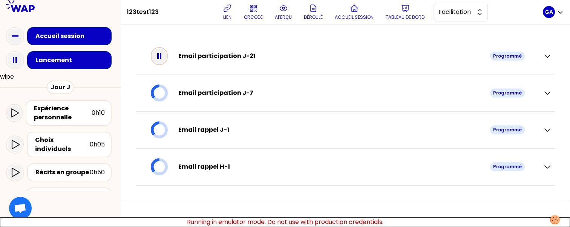
click at [167, 58] on icon at bounding box center [159, 56] width 15 height 15
click at [159, 63] on div "Email participation J-21 Programmé" at bounding box center [341, 56] width 380 height 21
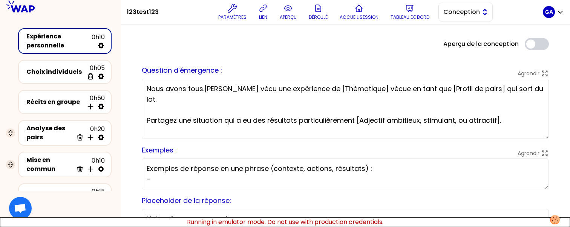
click at [477, 9] on span "Conception" at bounding box center [460, 12] width 34 height 9
click at [460, 48] on li "Facilitation" at bounding box center [466, 43] width 54 height 12
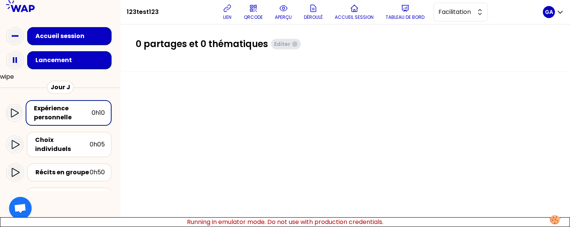
click at [85, 63] on div "Lancement" at bounding box center [71, 60] width 72 height 9
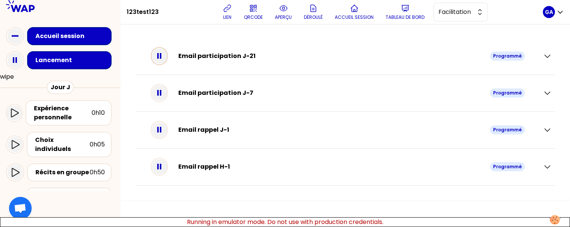
click at [164, 63] on icon at bounding box center [159, 56] width 15 height 15
click at [167, 92] on icon at bounding box center [159, 93] width 15 height 15
click at [167, 119] on div "Email rappel J-1 Programmé" at bounding box center [345, 130] width 419 height 37
click at [161, 128] on rect at bounding box center [161, 130] width 2 height 6
click at [167, 168] on icon at bounding box center [159, 166] width 15 height 15
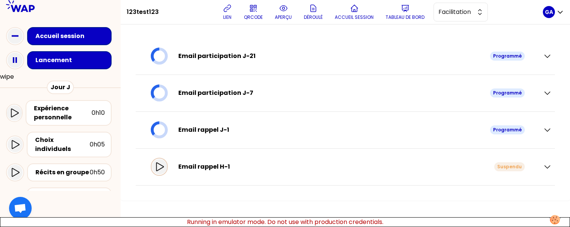
click at [162, 171] on div at bounding box center [159, 166] width 15 height 15
click at [164, 170] on icon at bounding box center [159, 166] width 15 height 15
click at [11, 77] on button "wipe" at bounding box center [7, 76] width 14 height 9
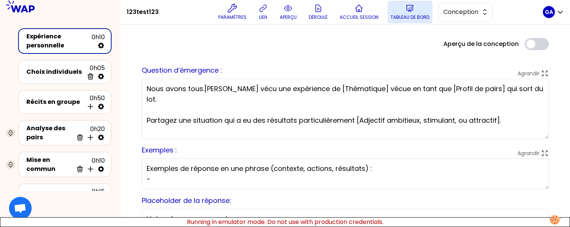
click at [423, 17] on p "Tableau de bord" at bounding box center [409, 17] width 39 height 6
click at [468, 6] on button "Conception" at bounding box center [465, 12] width 54 height 19
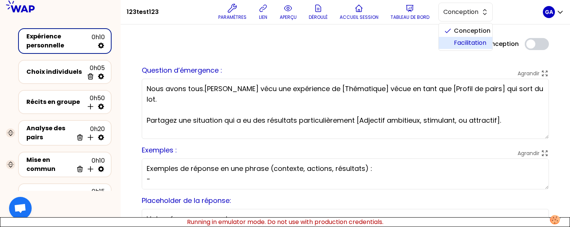
click at [457, 43] on span "Facilitation" at bounding box center [470, 42] width 32 height 9
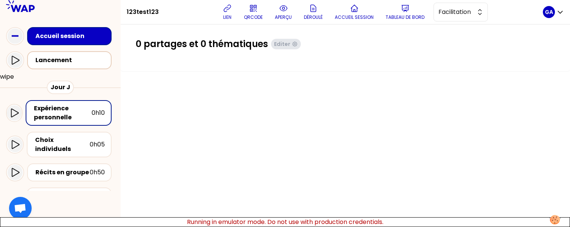
click at [47, 60] on div "Lancement" at bounding box center [71, 60] width 72 height 9
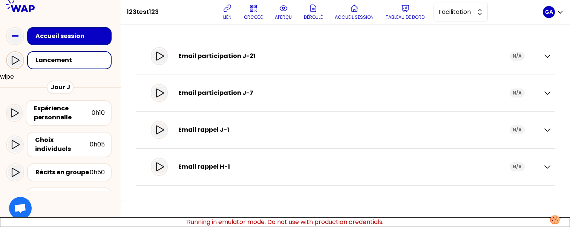
click at [13, 63] on icon at bounding box center [15, 60] width 9 height 9
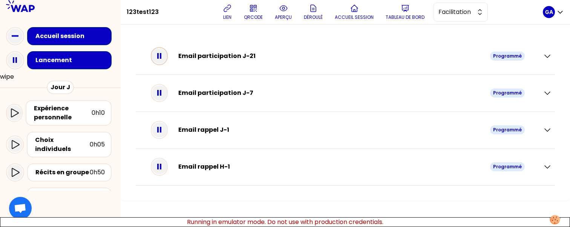
click at [165, 54] on icon at bounding box center [159, 56] width 15 height 15
click at [164, 54] on icon at bounding box center [160, 56] width 8 height 9
click at [161, 90] on rect at bounding box center [161, 93] width 2 height 6
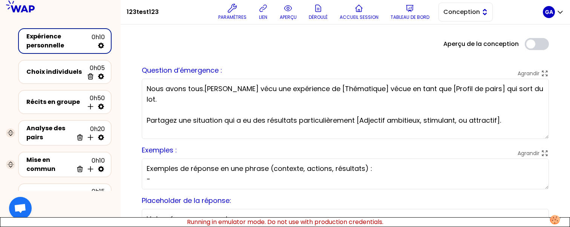
click at [470, 8] on span "Conception" at bounding box center [460, 12] width 34 height 9
click at [462, 40] on span "Facilitation" at bounding box center [470, 42] width 32 height 9
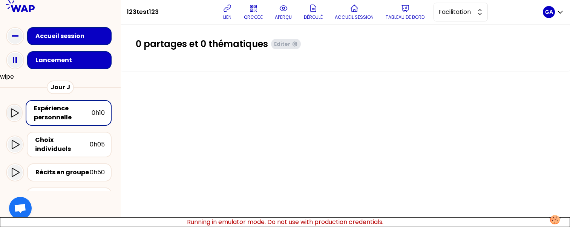
click at [97, 61] on div "Lancement" at bounding box center [71, 60] width 72 height 9
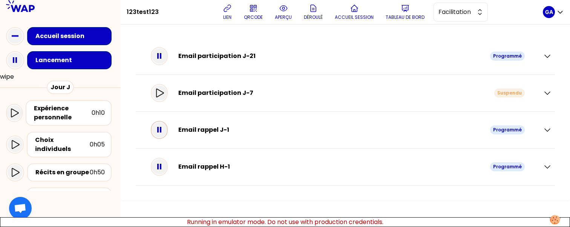
click at [166, 133] on icon at bounding box center [159, 129] width 15 height 15
click at [164, 129] on icon at bounding box center [159, 129] width 9 height 9
click at [161, 128] on rect at bounding box center [161, 130] width 2 height 6
click at [164, 128] on icon at bounding box center [160, 129] width 8 height 9
click at [160, 163] on icon at bounding box center [159, 166] width 15 height 15
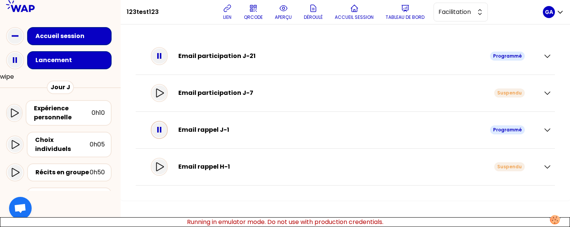
click at [167, 135] on icon at bounding box center [159, 129] width 15 height 15
click at [163, 166] on icon at bounding box center [159, 166] width 9 height 9
click at [163, 132] on icon at bounding box center [159, 129] width 9 height 9
click at [5, 60] on div "Lancement" at bounding box center [60, 60] width 121 height 24
click at [10, 60] on icon at bounding box center [15, 60] width 15 height 15
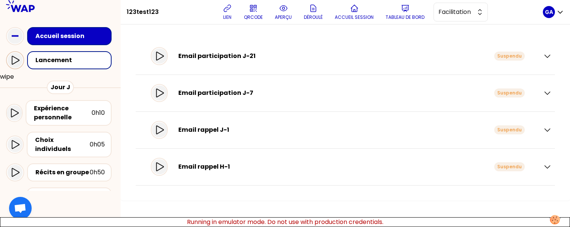
click at [15, 64] on icon at bounding box center [15, 60] width 9 height 9
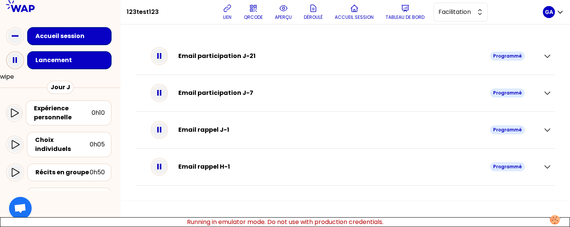
click at [15, 64] on icon at bounding box center [15, 60] width 15 height 15
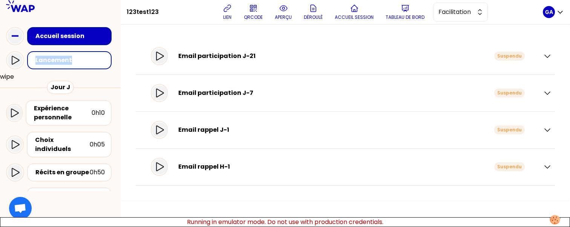
click at [15, 64] on icon at bounding box center [15, 60] width 9 height 9
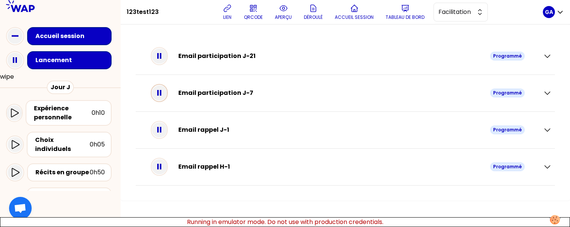
click at [164, 95] on icon at bounding box center [159, 93] width 15 height 15
click at [164, 121] on div at bounding box center [159, 130] width 17 height 18
click at [162, 163] on icon at bounding box center [159, 166] width 15 height 15
click at [164, 62] on icon at bounding box center [159, 56] width 15 height 15
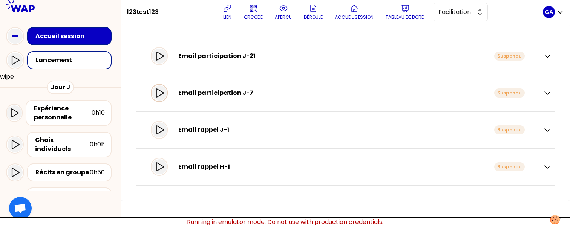
click at [164, 89] on icon at bounding box center [159, 93] width 9 height 9
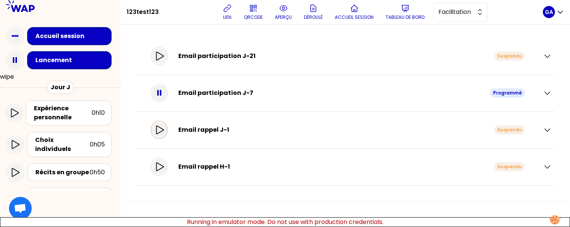
click at [164, 130] on icon at bounding box center [159, 129] width 9 height 9
click at [164, 169] on icon at bounding box center [160, 166] width 8 height 9
click at [159, 129] on rect at bounding box center [158, 130] width 2 height 6
click at [161, 167] on rect at bounding box center [161, 167] width 2 height 6
click at [161, 167] on icon at bounding box center [159, 166] width 9 height 9
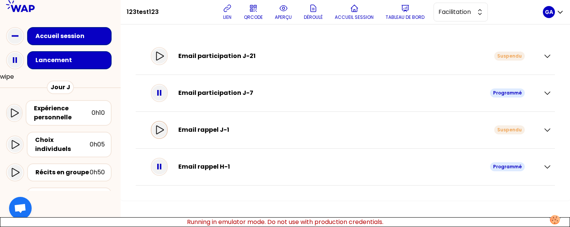
click at [164, 132] on icon at bounding box center [159, 129] width 9 height 9
click at [164, 130] on icon at bounding box center [159, 129] width 15 height 15
click at [163, 89] on icon at bounding box center [159, 93] width 15 height 15
click at [163, 89] on icon at bounding box center [160, 93] width 8 height 9
click at [167, 163] on icon at bounding box center [159, 166] width 15 height 15
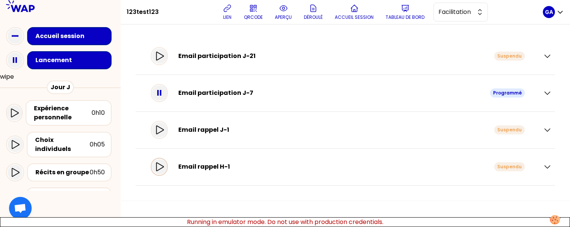
click at [163, 167] on icon at bounding box center [159, 166] width 9 height 9
click at [158, 98] on div at bounding box center [159, 93] width 15 height 15
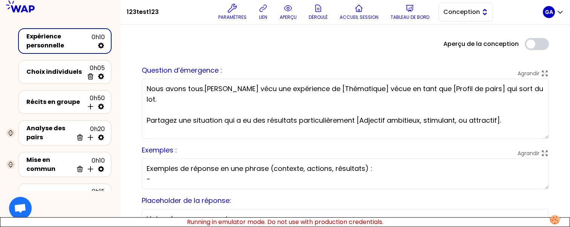
click at [474, 12] on span "Conception" at bounding box center [460, 12] width 34 height 9
click at [464, 46] on span "Facilitation" at bounding box center [470, 42] width 32 height 9
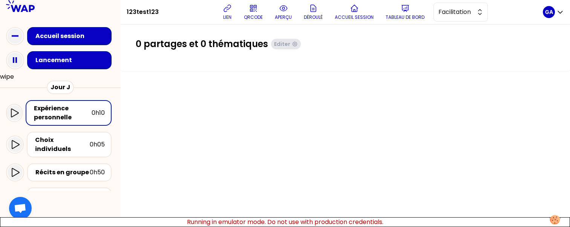
click at [79, 66] on div "Lancement" at bounding box center [69, 60] width 84 height 18
click at [83, 59] on div "Lancement" at bounding box center [71, 60] width 72 height 9
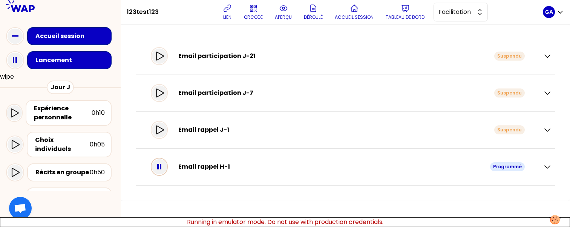
click at [167, 168] on icon at bounding box center [159, 166] width 15 height 15
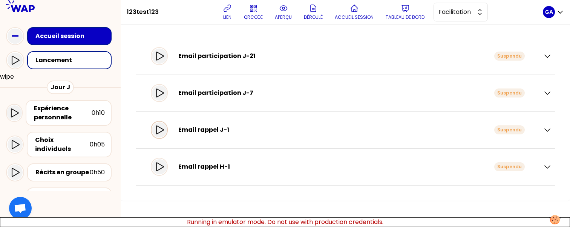
click at [161, 123] on div at bounding box center [159, 130] width 17 height 18
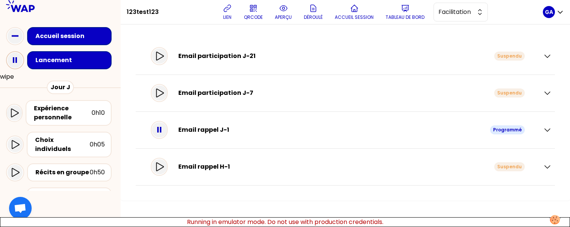
click at [7, 61] on div at bounding box center [15, 60] width 18 height 18
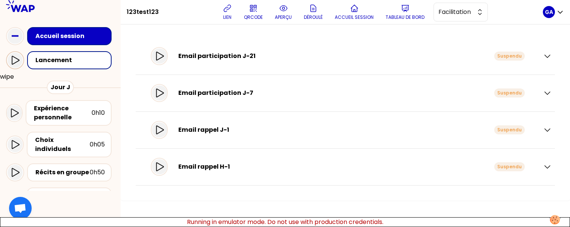
click at [11, 61] on icon at bounding box center [15, 60] width 9 height 9
